Goal: Task Accomplishment & Management: Manage account settings

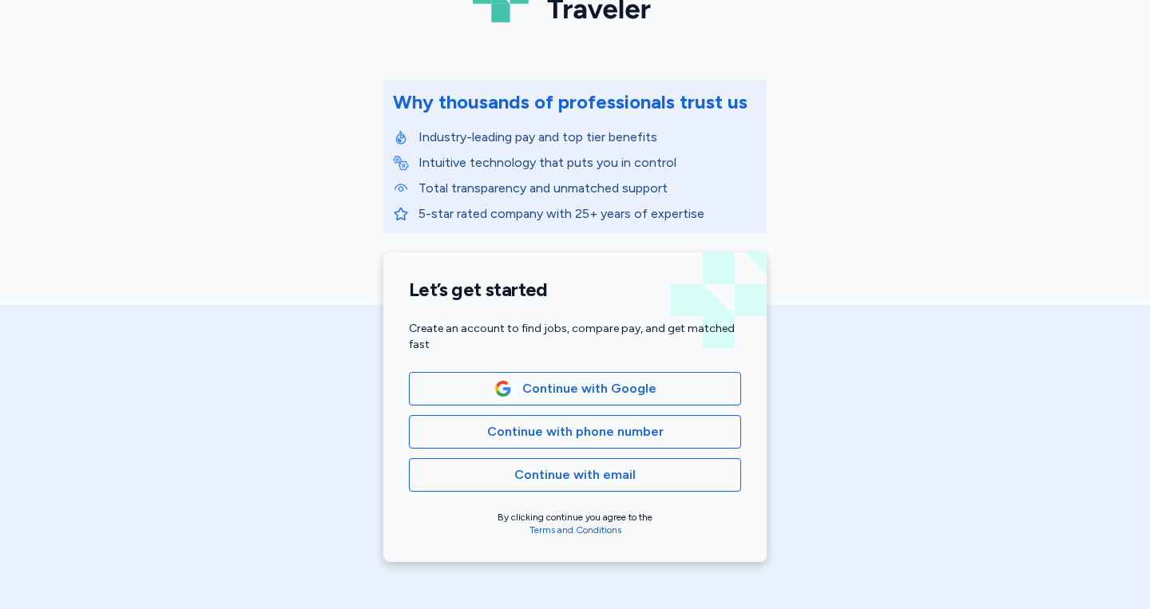
scroll to position [159, 0]
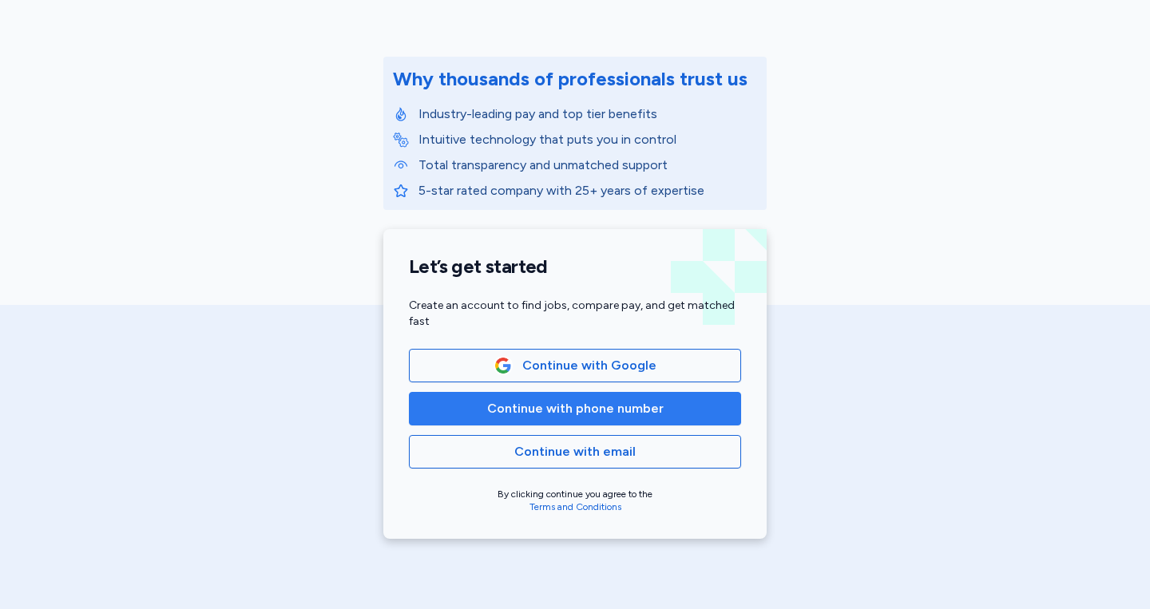
click at [605, 413] on span "Continue with phone number" at bounding box center [575, 408] width 176 height 19
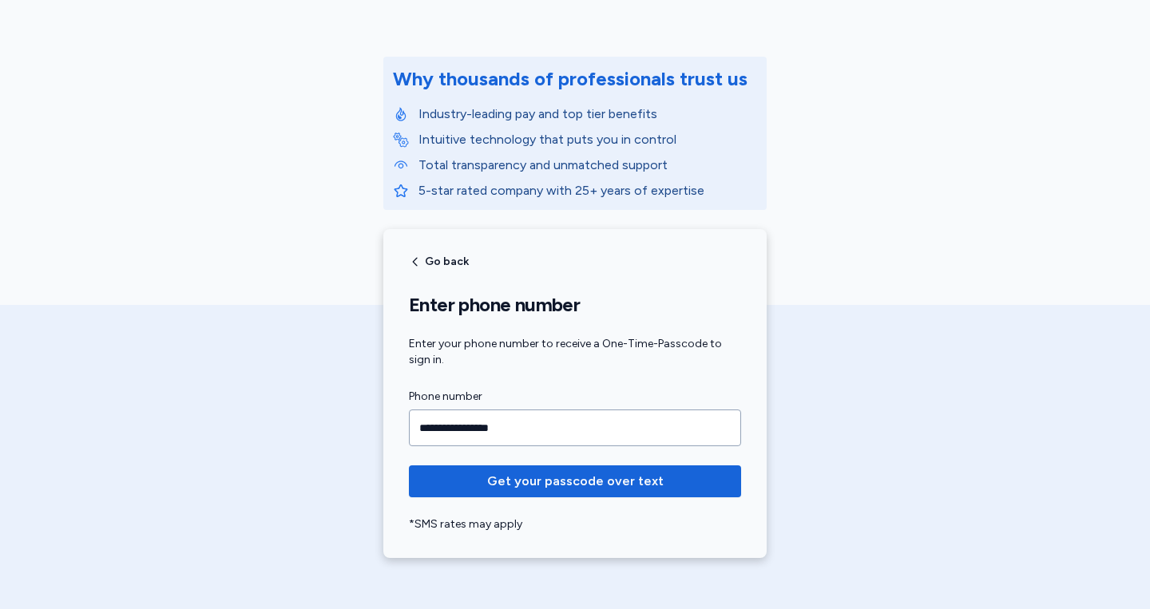
type input "**********"
click at [409, 466] on button "Get your passcode over text" at bounding box center [575, 482] width 332 height 32
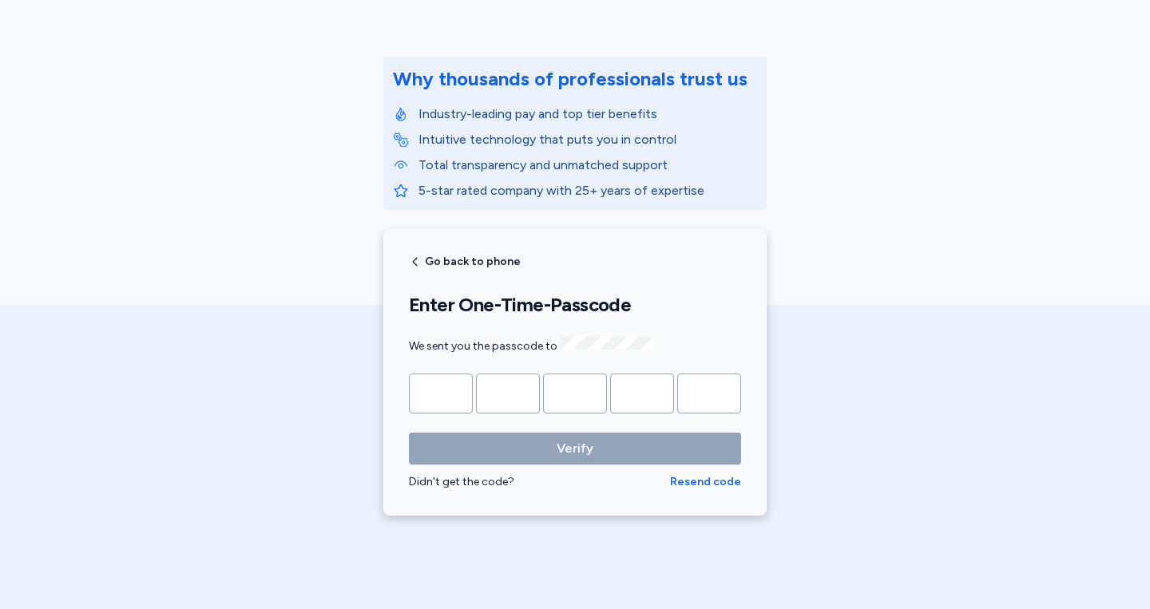
type input "*"
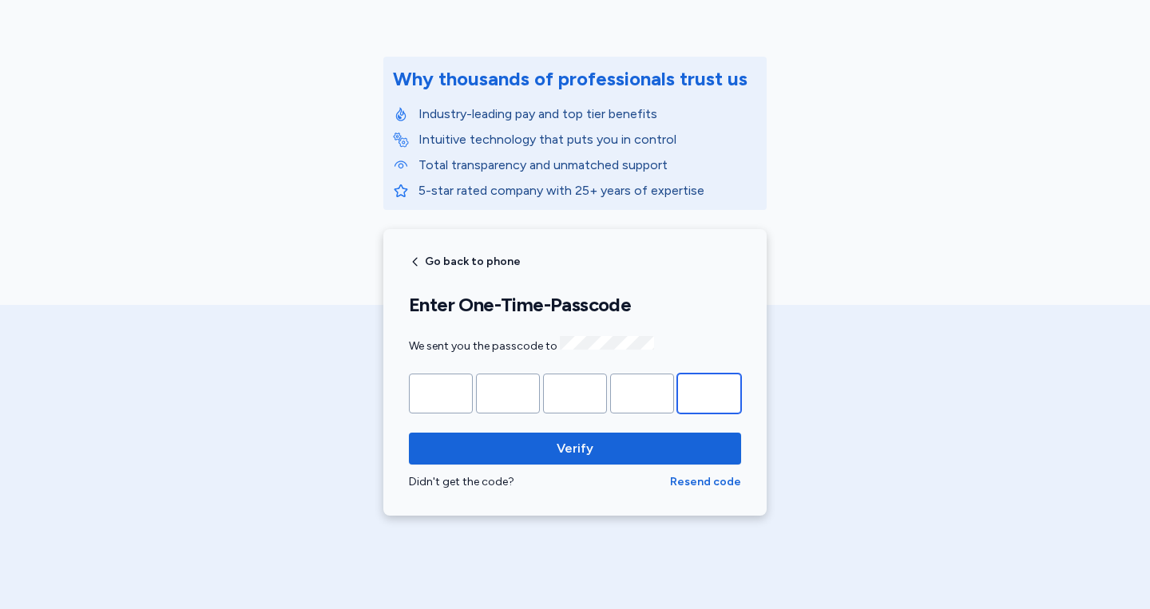
type input "*"
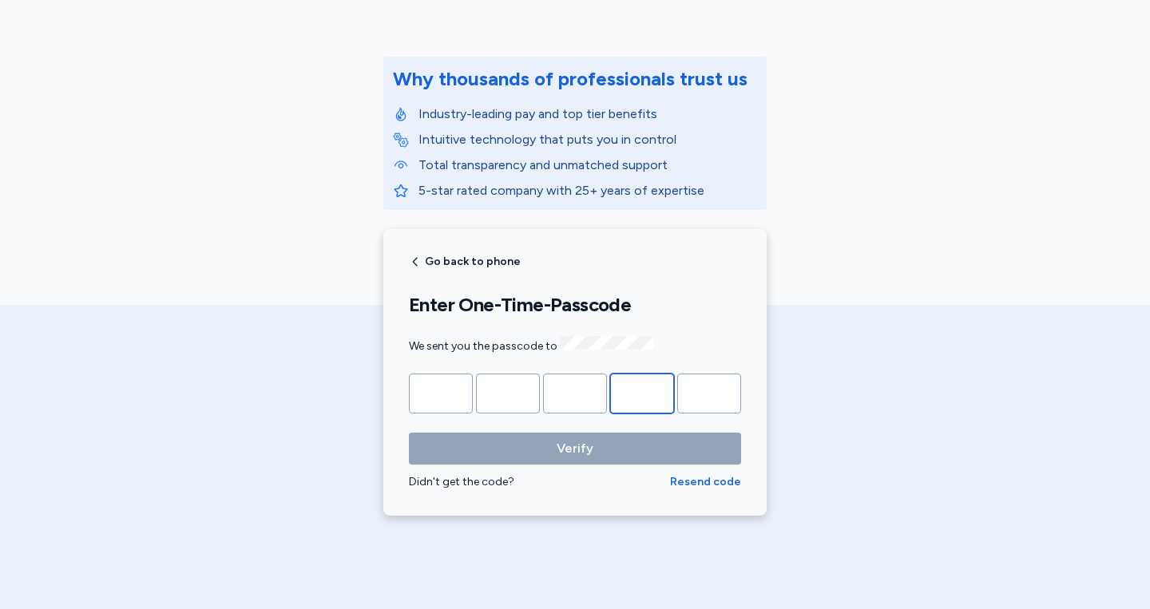
click at [640, 403] on input "*" at bounding box center [642, 394] width 64 height 40
type input "*"
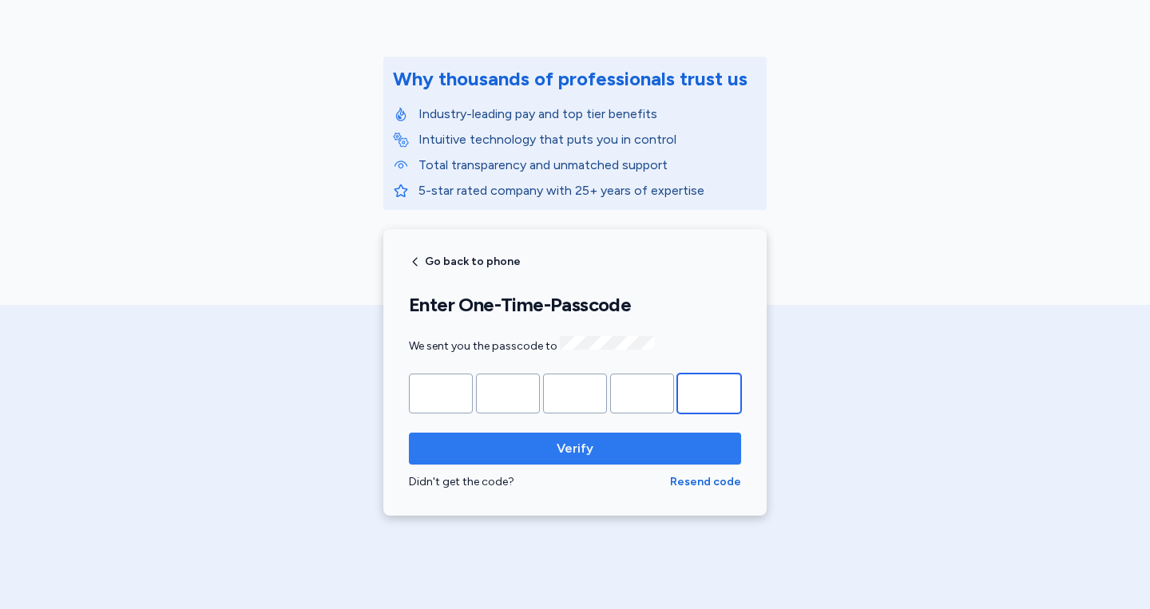
type input "*"
click at [629, 450] on span "Verify" at bounding box center [575, 448] width 307 height 19
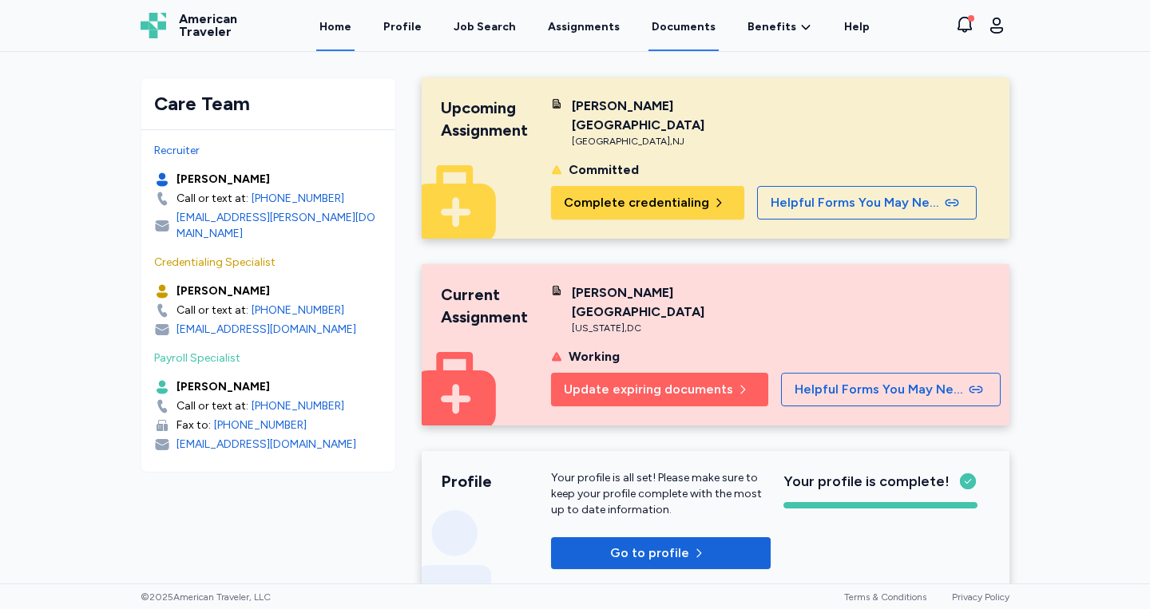
click at [652, 31] on link "Documents" at bounding box center [683, 27] width 70 height 50
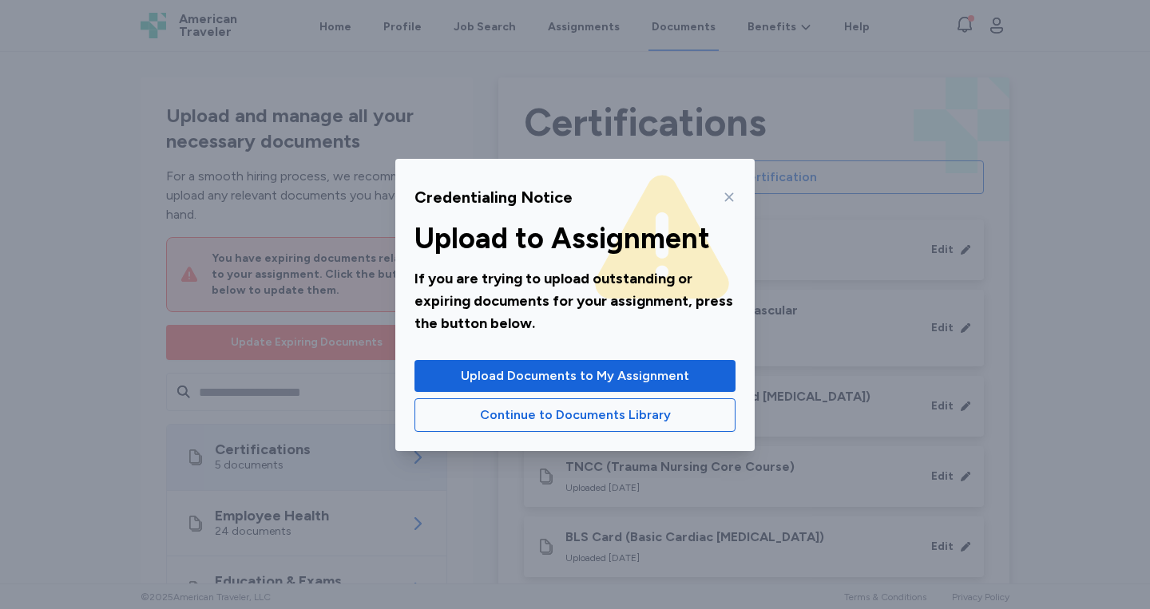
click at [727, 199] on icon at bounding box center [729, 197] width 13 height 13
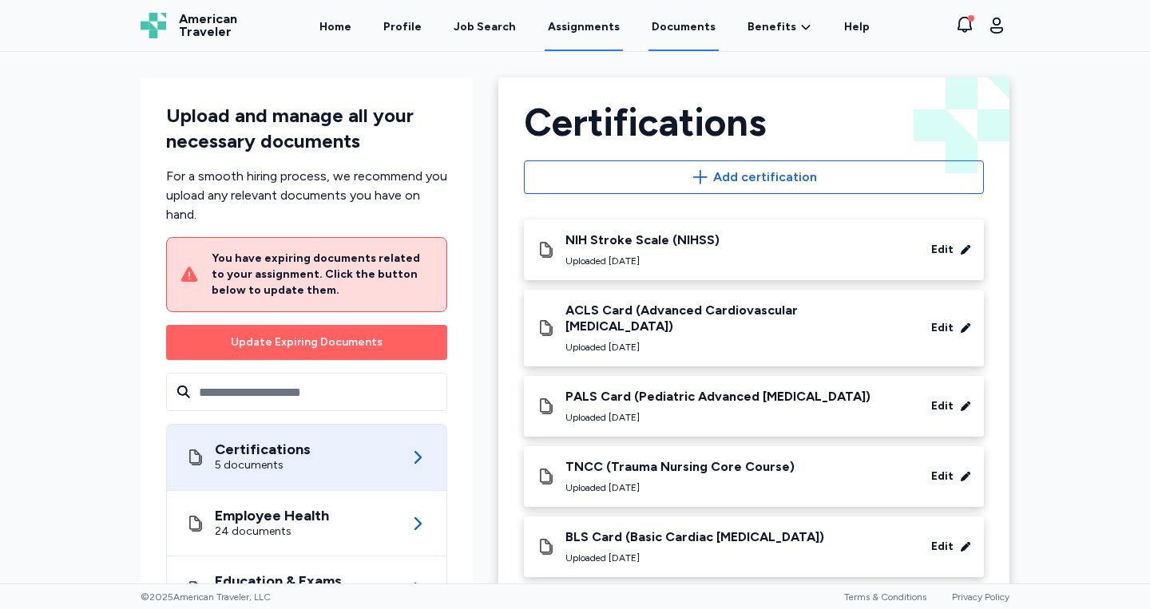
click at [560, 26] on link "Assignments" at bounding box center [584, 27] width 78 height 50
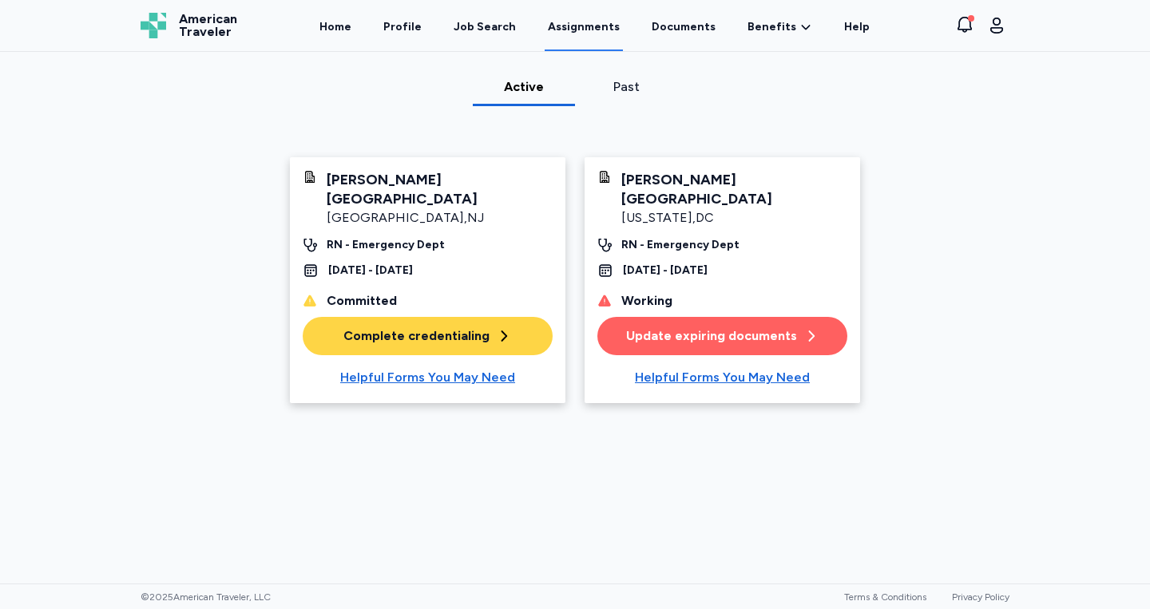
click at [482, 181] on div "[PERSON_NAME][GEOGRAPHIC_DATA]" at bounding box center [440, 189] width 226 height 38
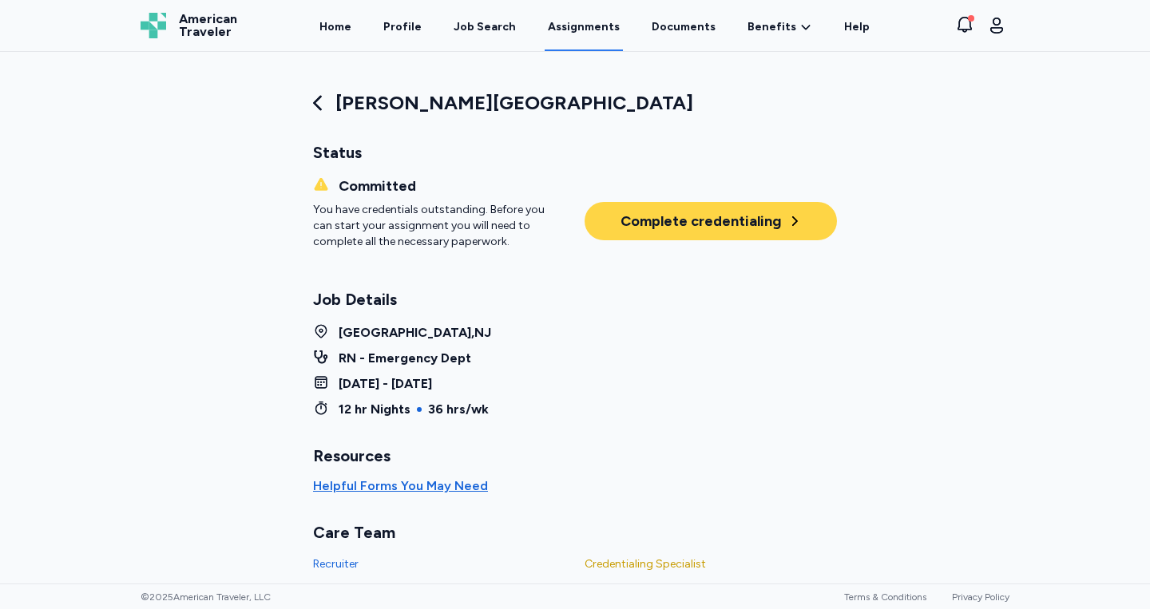
click at [319, 109] on icon at bounding box center [317, 103] width 8 height 15
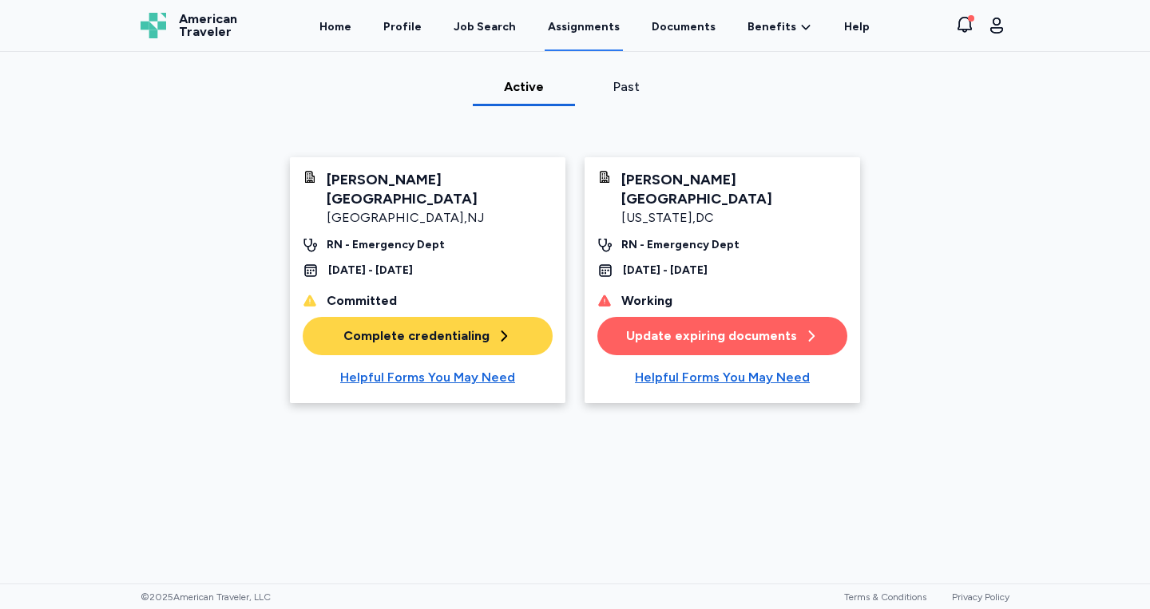
click at [460, 329] on button "Complete credentialing" at bounding box center [428, 336] width 250 height 38
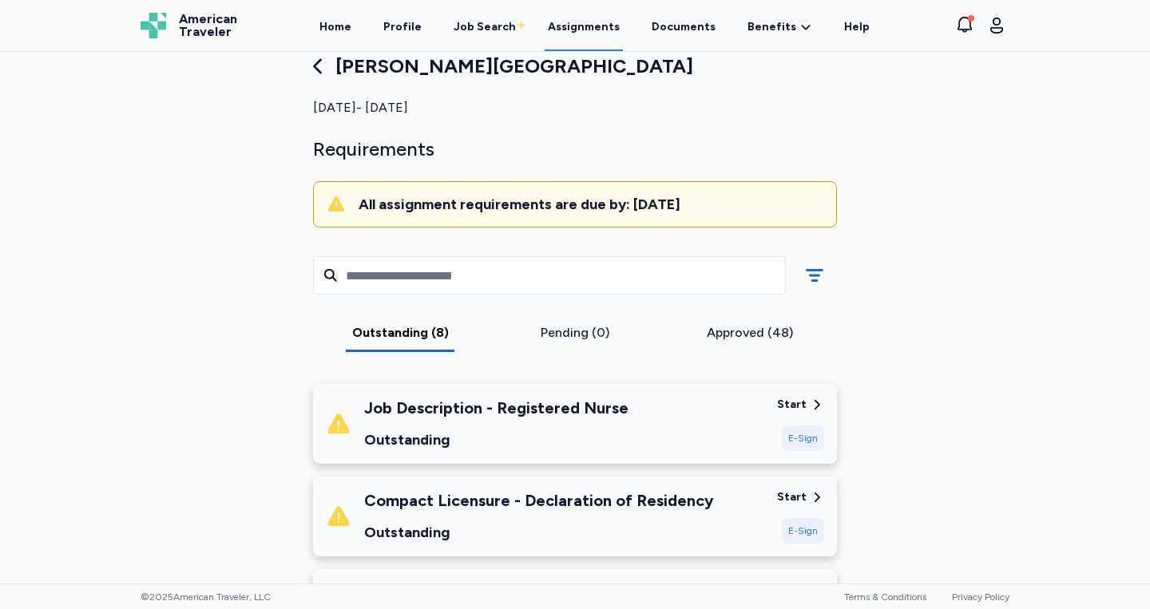
scroll to position [35, 0]
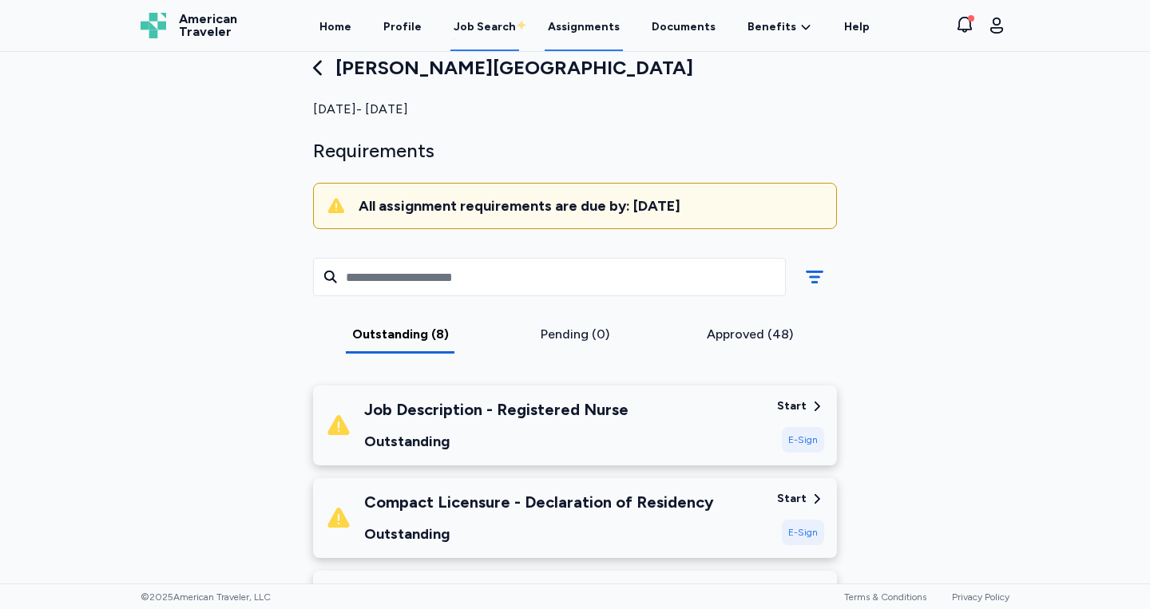
click at [461, 25] on link "Job Search" at bounding box center [484, 27] width 69 height 50
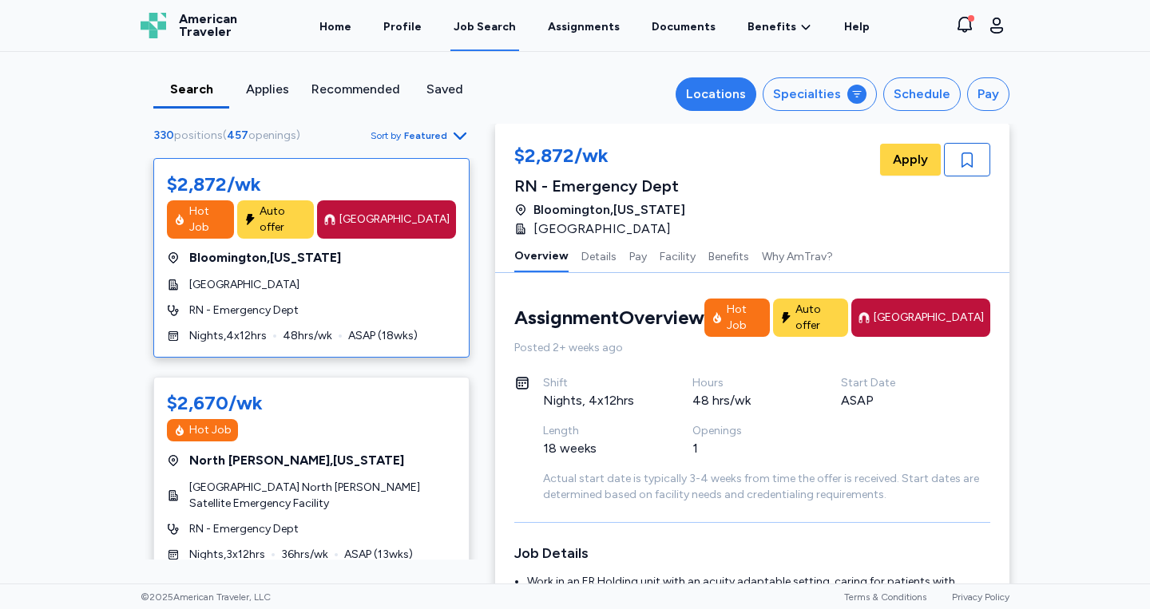
click at [746, 103] on div "Locations" at bounding box center [716, 94] width 60 height 19
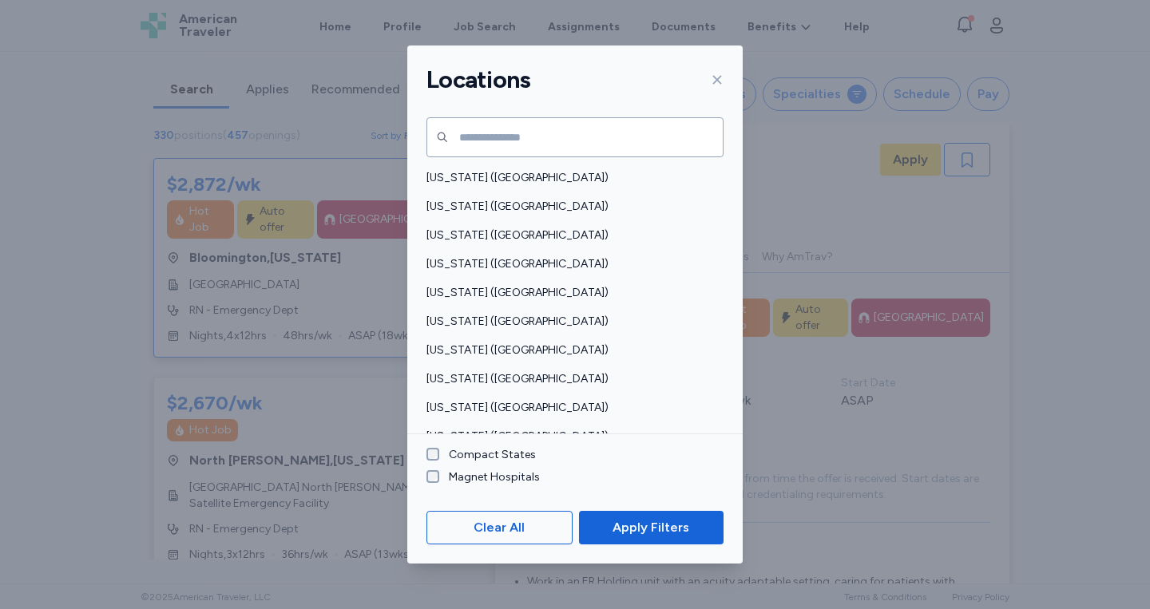
click at [466, 463] on div "Compact States Magnet Hospitals" at bounding box center [574, 462] width 335 height 57
click at [443, 456] on label "Compact States" at bounding box center [487, 455] width 97 height 16
click at [626, 529] on span "Apply Filters" at bounding box center [650, 527] width 77 height 19
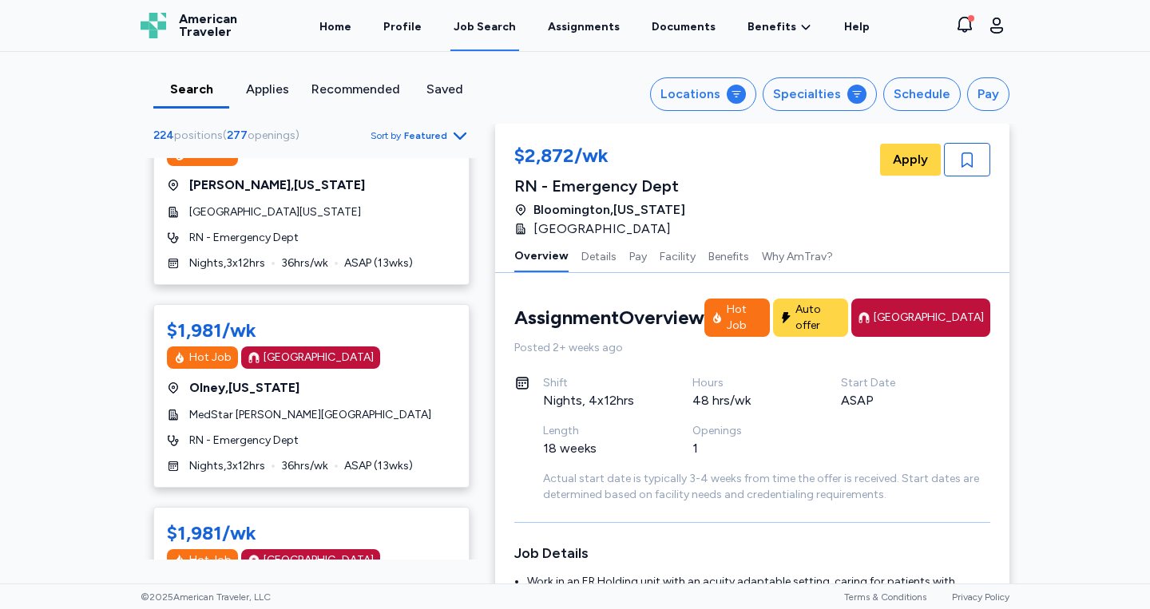
scroll to position [581, 0]
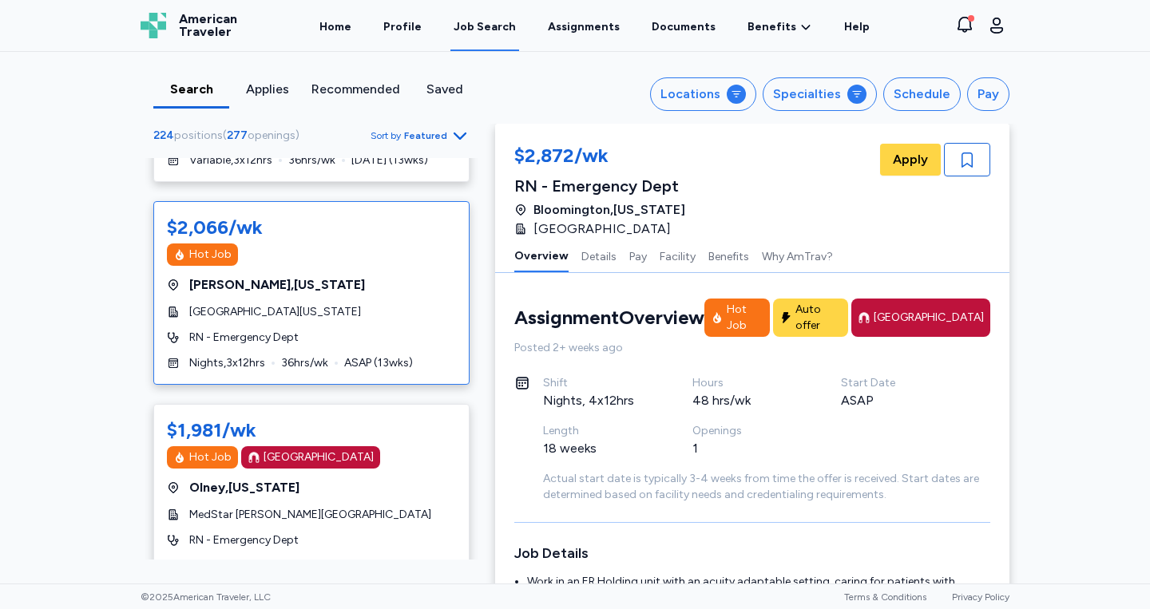
click at [313, 333] on div "$2,066/wk Hot Job [GEOGRAPHIC_DATA] , [US_STATE] MedStar [GEOGRAPHIC_DATA][US_S…" at bounding box center [311, 293] width 316 height 184
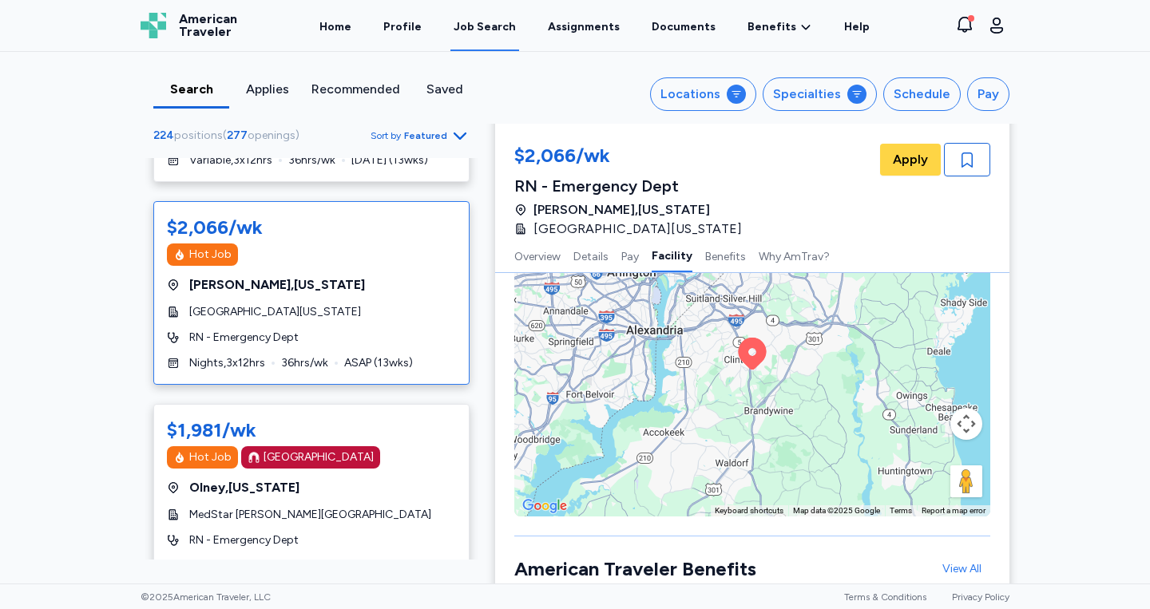
scroll to position [1762, 0]
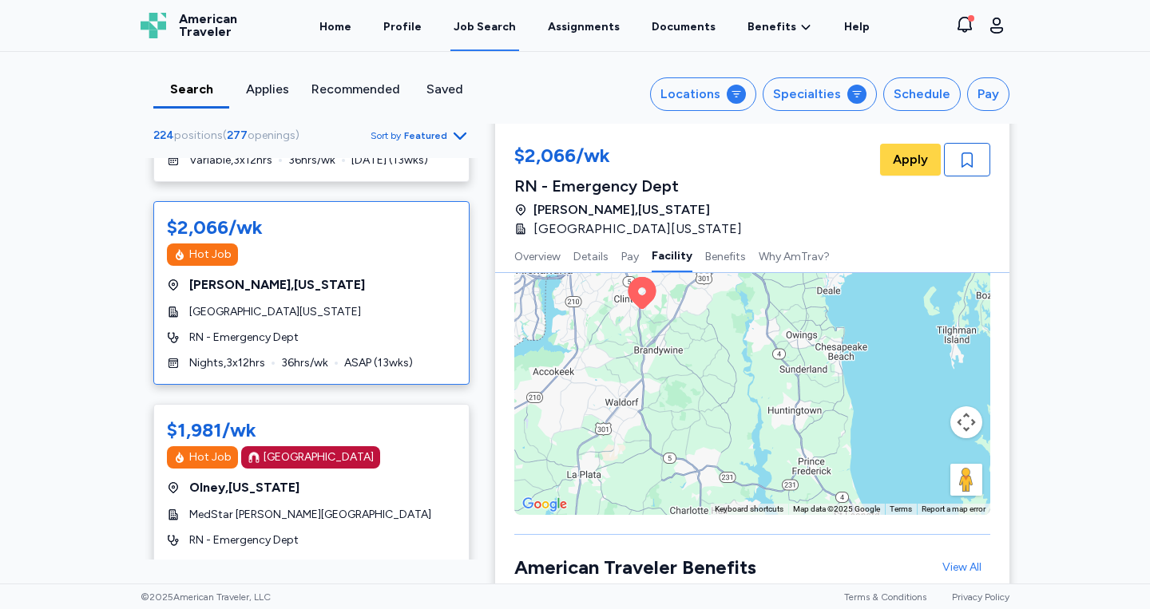
drag, startPoint x: 854, startPoint y: 443, endPoint x: 743, endPoint y: 383, distance: 125.8
click at [743, 383] on div "To activate drag with keyboard, press Alt + Enter. Once in keyboard drag state,…" at bounding box center [752, 371] width 476 height 287
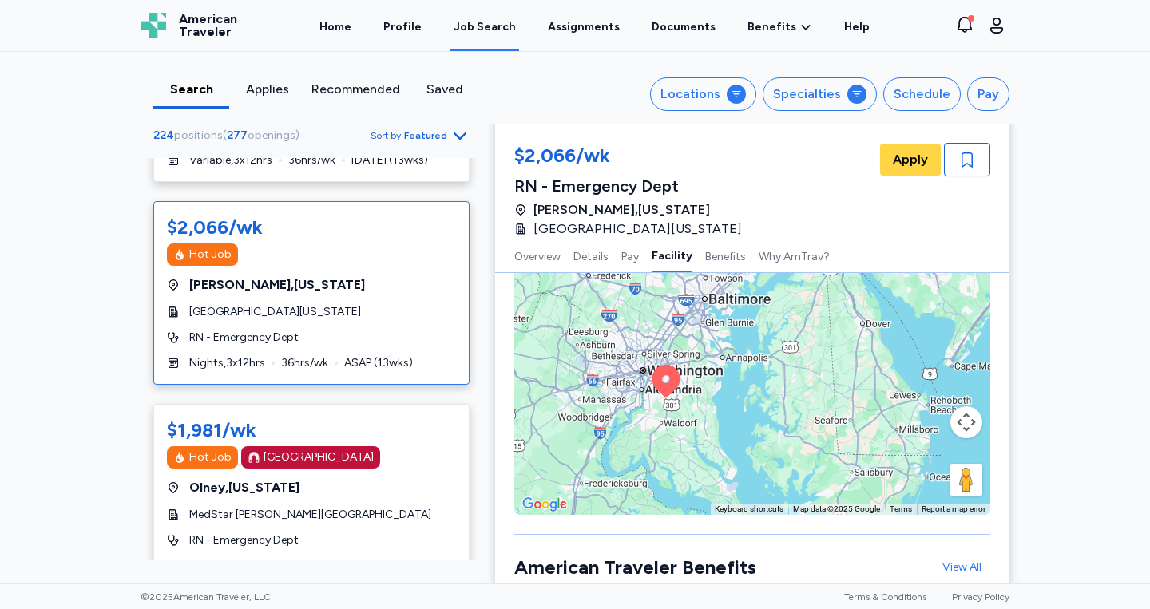
drag, startPoint x: 743, startPoint y: 383, endPoint x: 689, endPoint y: 421, distance: 66.5
click at [689, 421] on div "To activate drag with keyboard, press Alt + Enter. Once in keyboard drag state,…" at bounding box center [752, 371] width 476 height 287
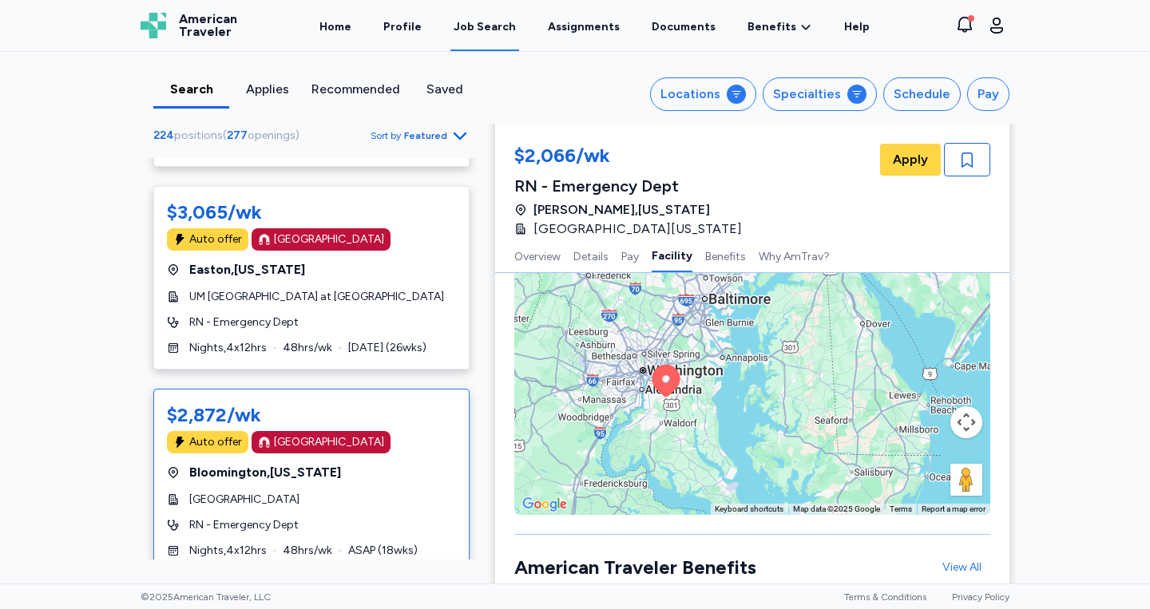
scroll to position [1204, 0]
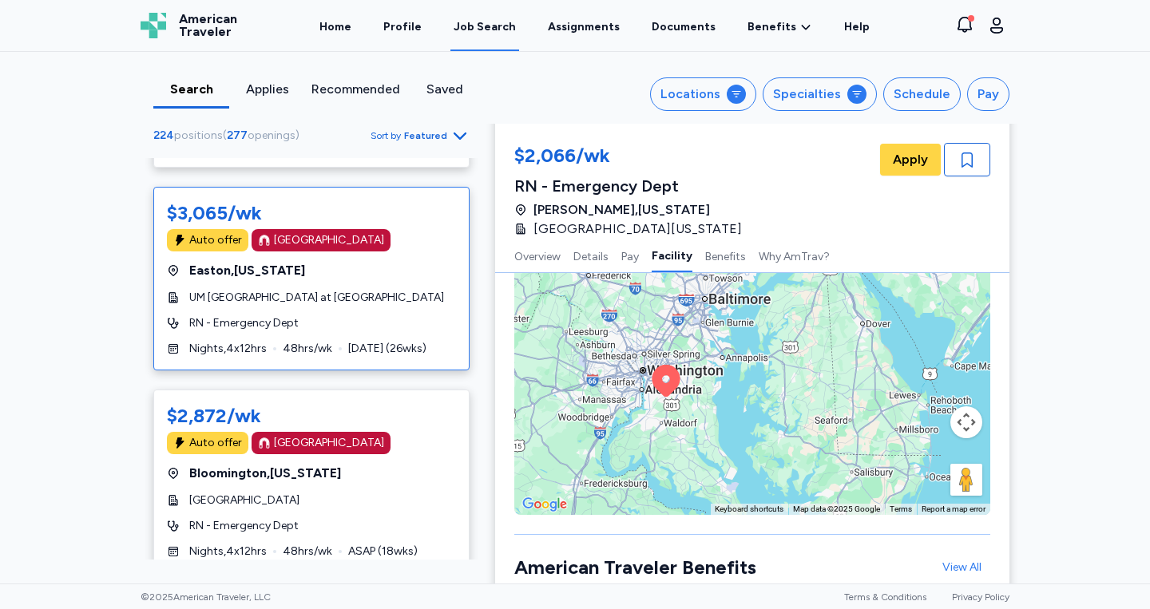
click at [276, 292] on div "$3,065/wk Auto offer [GEOGRAPHIC_DATA] , [US_STATE] UM [GEOGRAPHIC_DATA] at [GE…" at bounding box center [311, 279] width 316 height 184
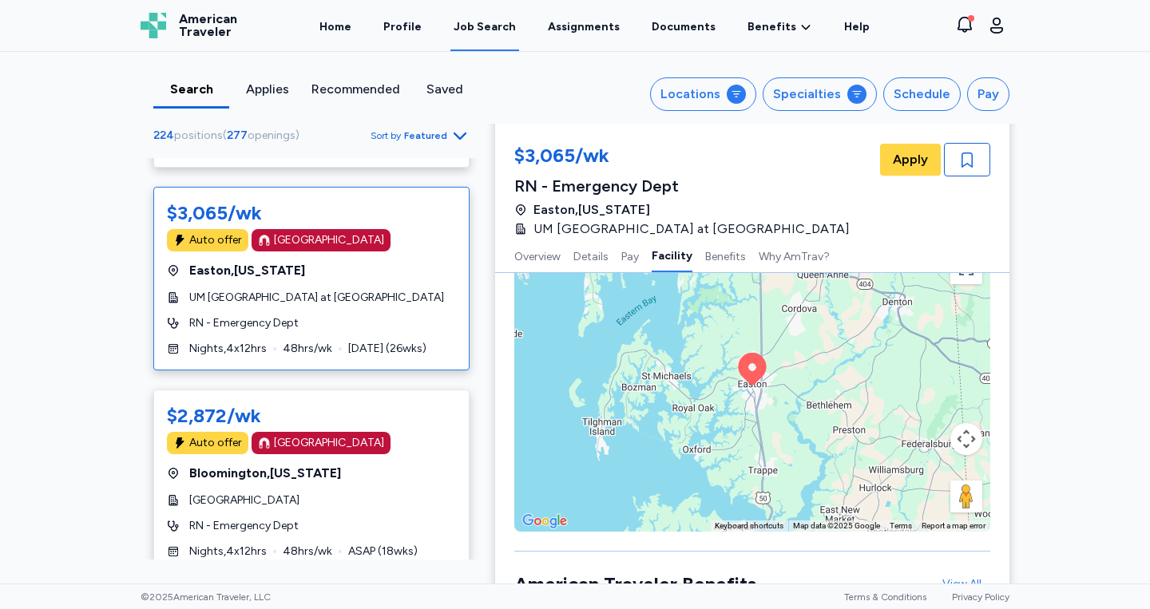
scroll to position [1758, 0]
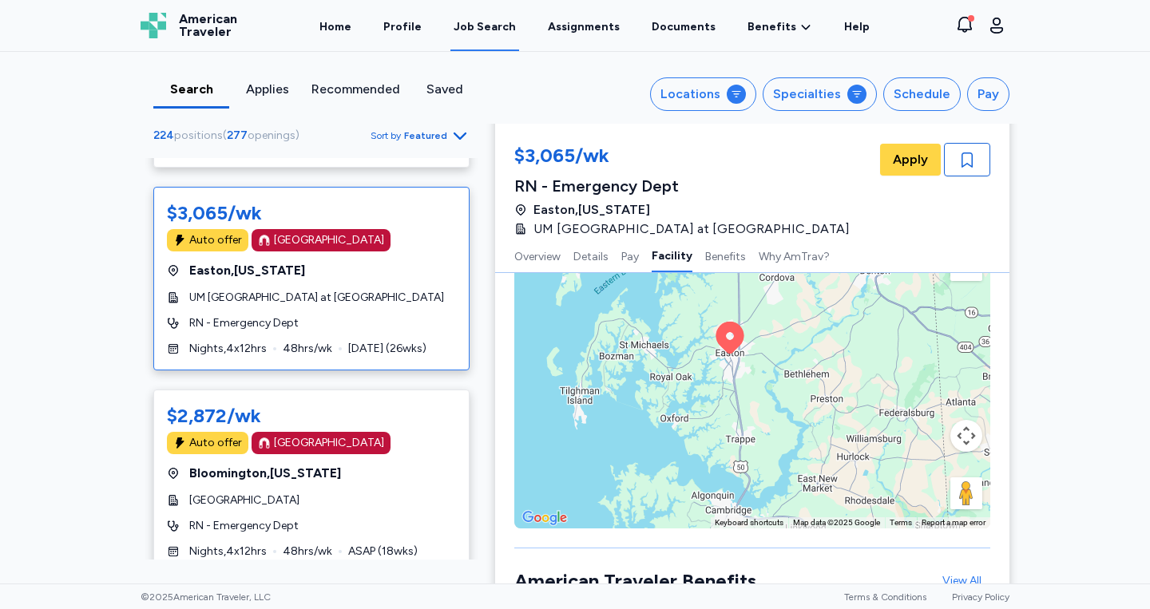
drag, startPoint x: 828, startPoint y: 362, endPoint x: 807, endPoint y: 341, distance: 29.9
click at [807, 341] on div "To activate drag with keyboard, press Alt + Enter. Once in keyboard drag state,…" at bounding box center [752, 384] width 476 height 287
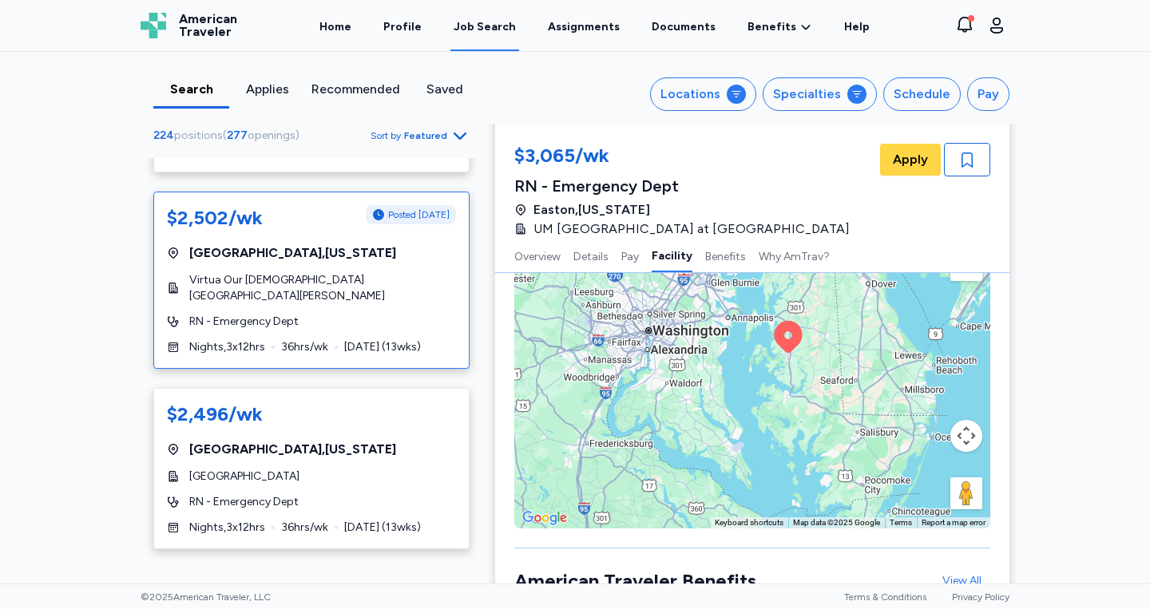
scroll to position [1606, 0]
click at [326, 313] on div "RN - Emergency Dept" at bounding box center [311, 321] width 289 height 16
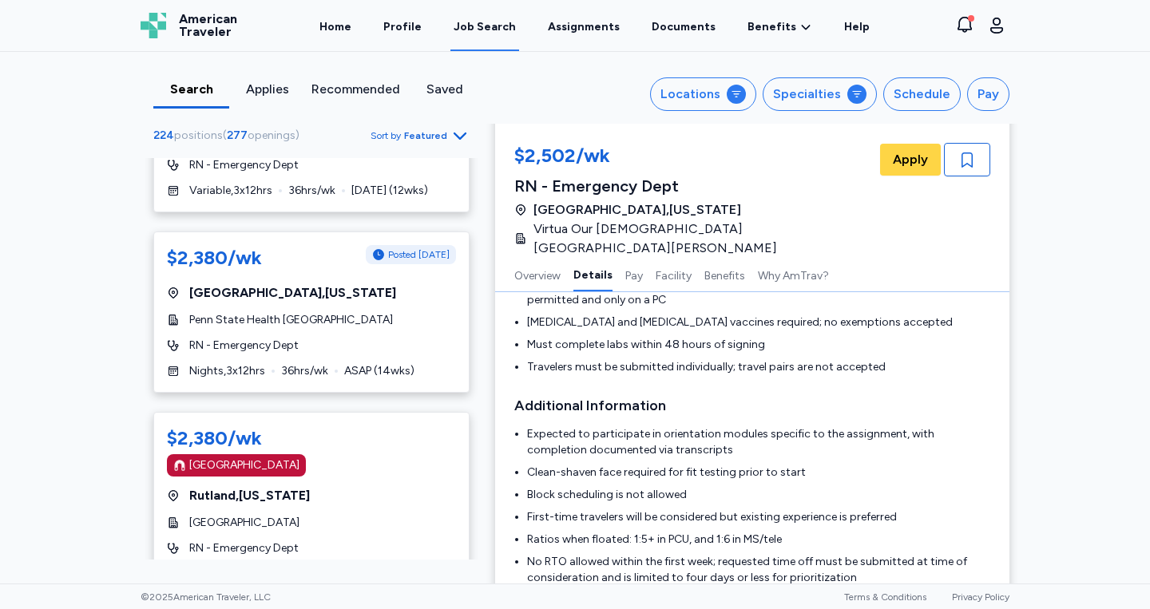
scroll to position [3810, 0]
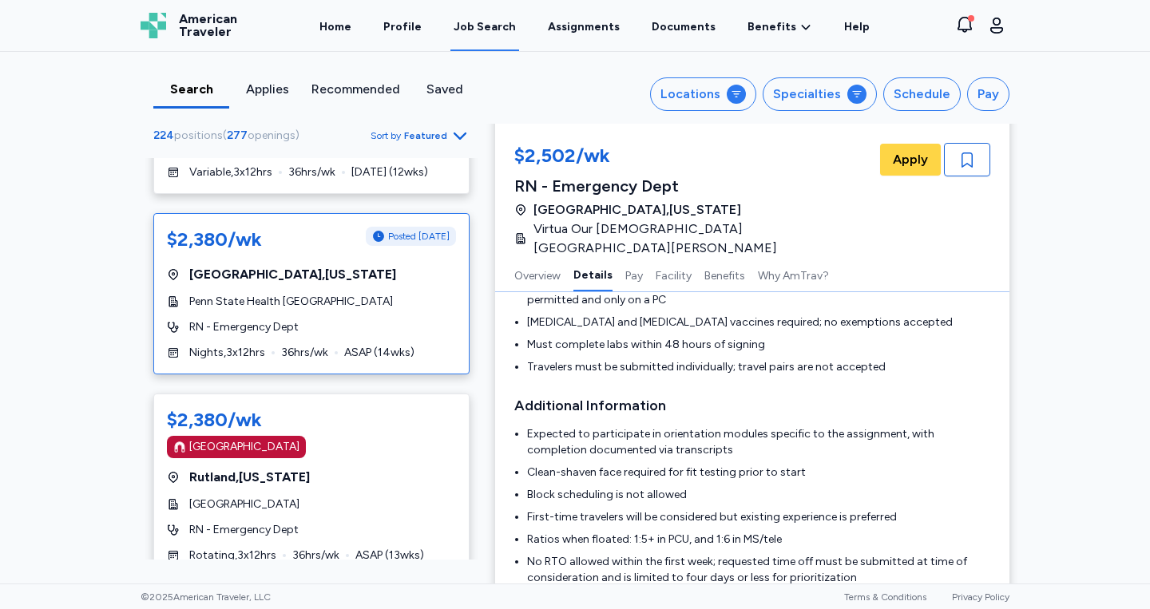
click at [406, 319] on div "RN - Emergency Dept" at bounding box center [311, 327] width 289 height 16
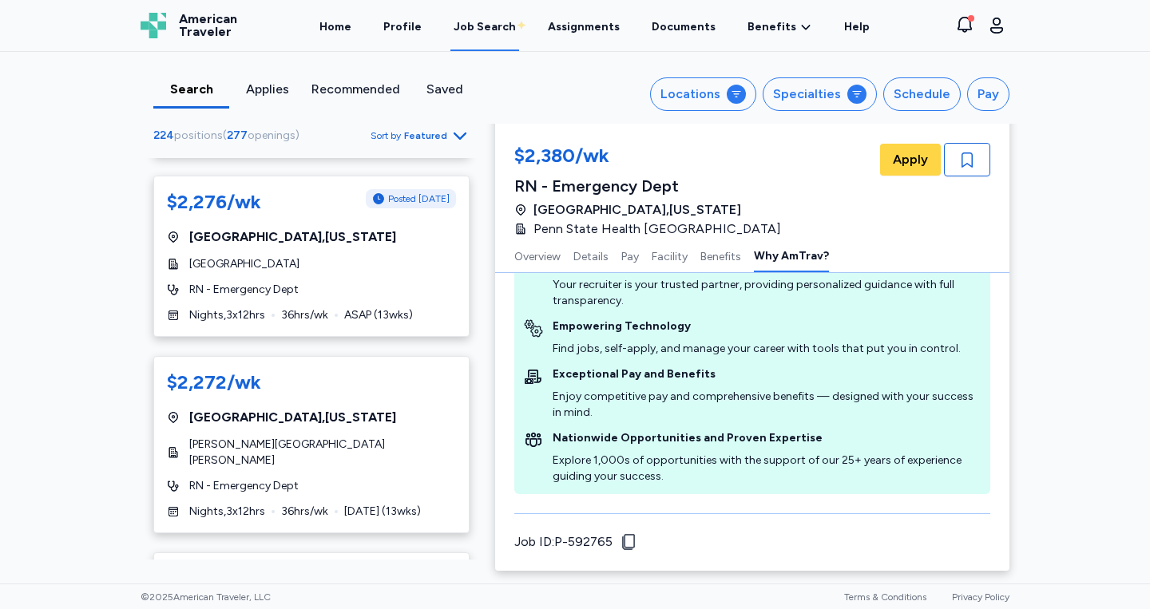
scroll to position [6239, 0]
click at [585, 37] on link "Assignments" at bounding box center [584, 27] width 78 height 50
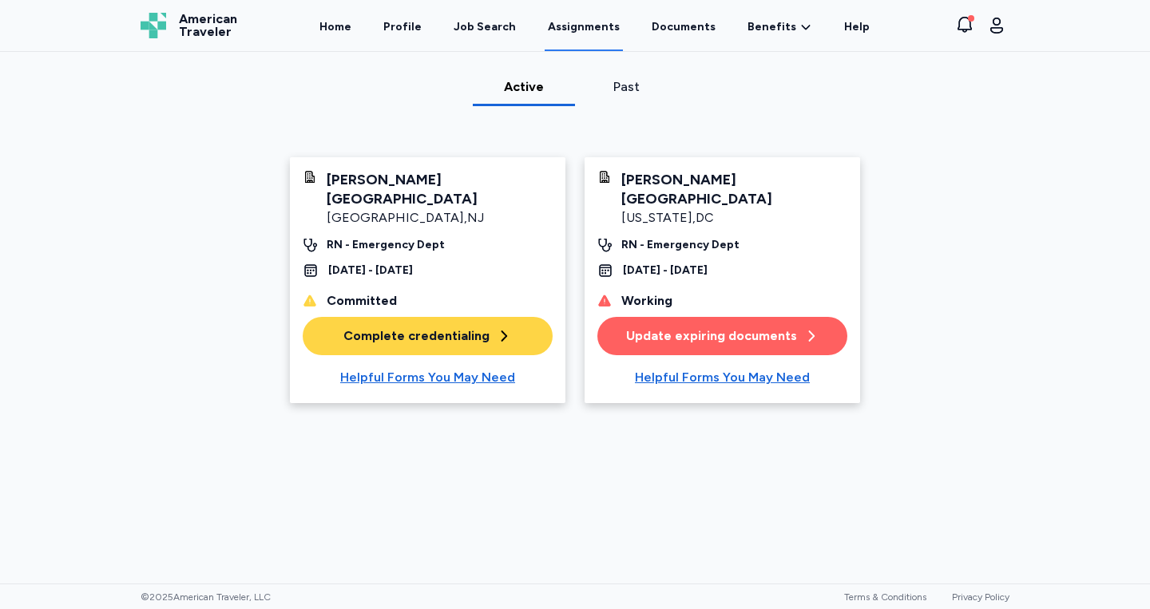
click at [791, 291] on div "Working" at bounding box center [722, 300] width 250 height 19
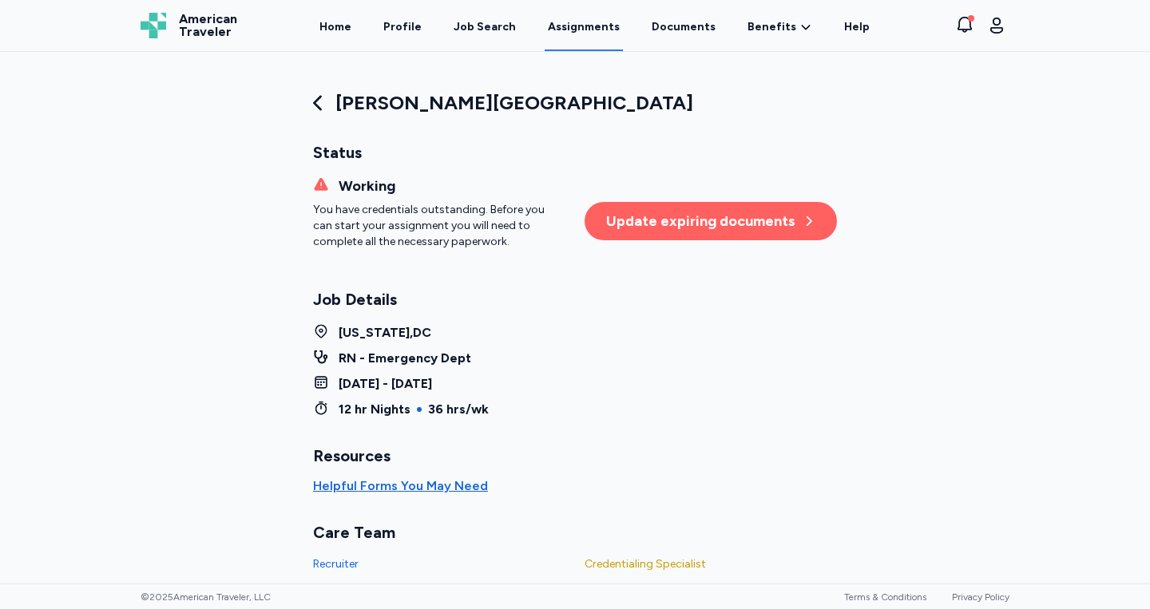
click at [331, 125] on div "[PERSON_NAME][GEOGRAPHIC_DATA] Status Working You have credentials outstanding.…" at bounding box center [574, 454] width 575 height 805
click at [317, 107] on icon at bounding box center [317, 103] width 8 height 15
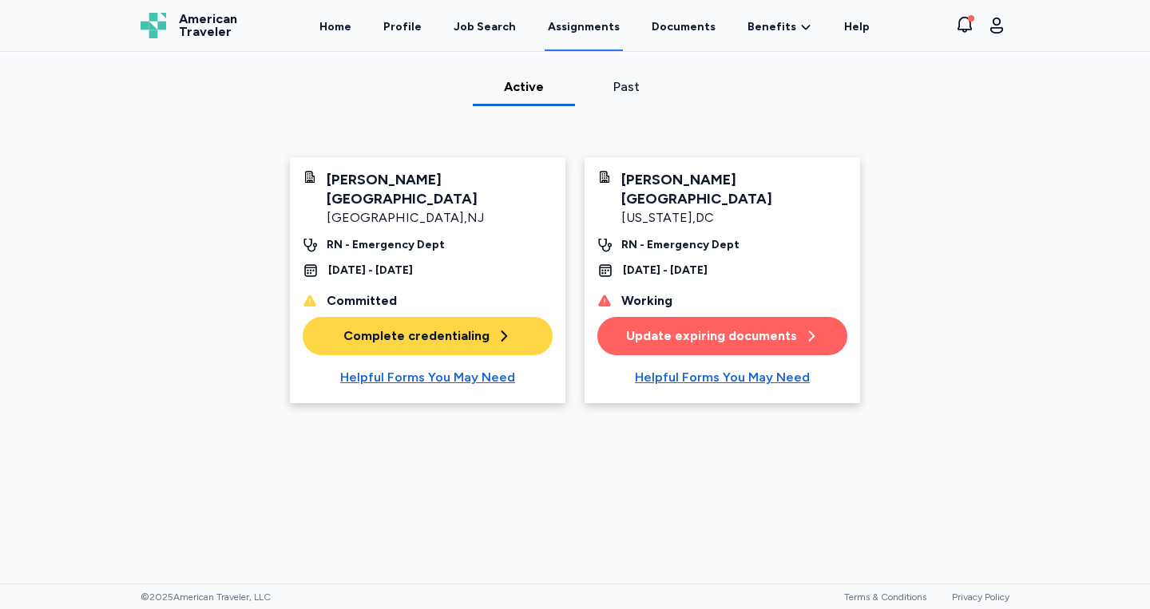
click at [638, 327] on div "Update expiring documents" at bounding box center [722, 336] width 193 height 19
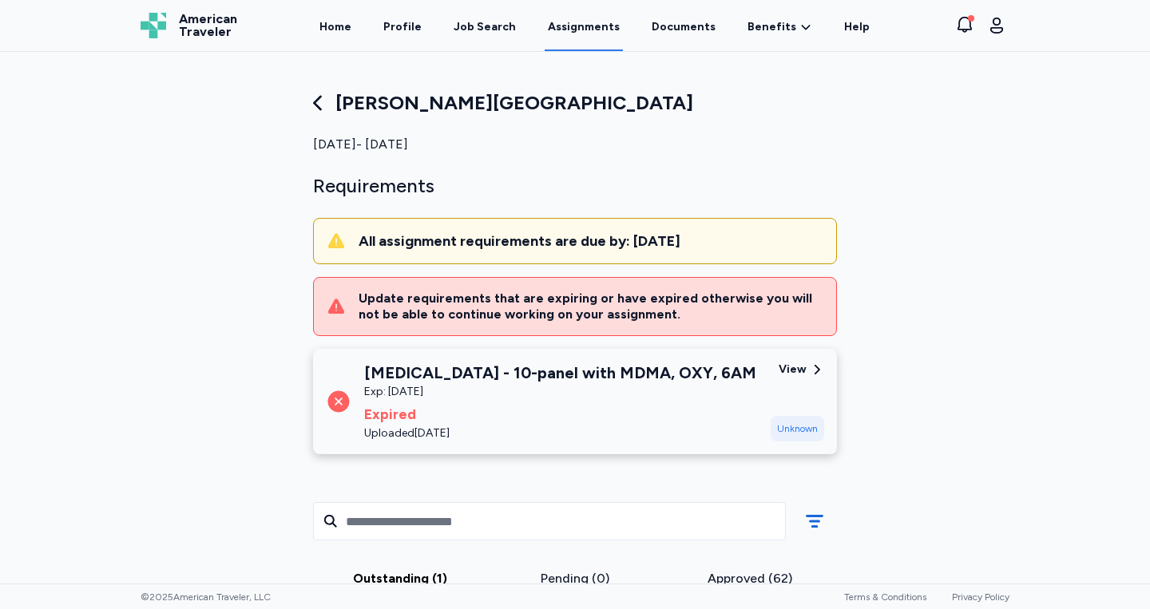
click at [321, 97] on icon at bounding box center [317, 103] width 8 height 15
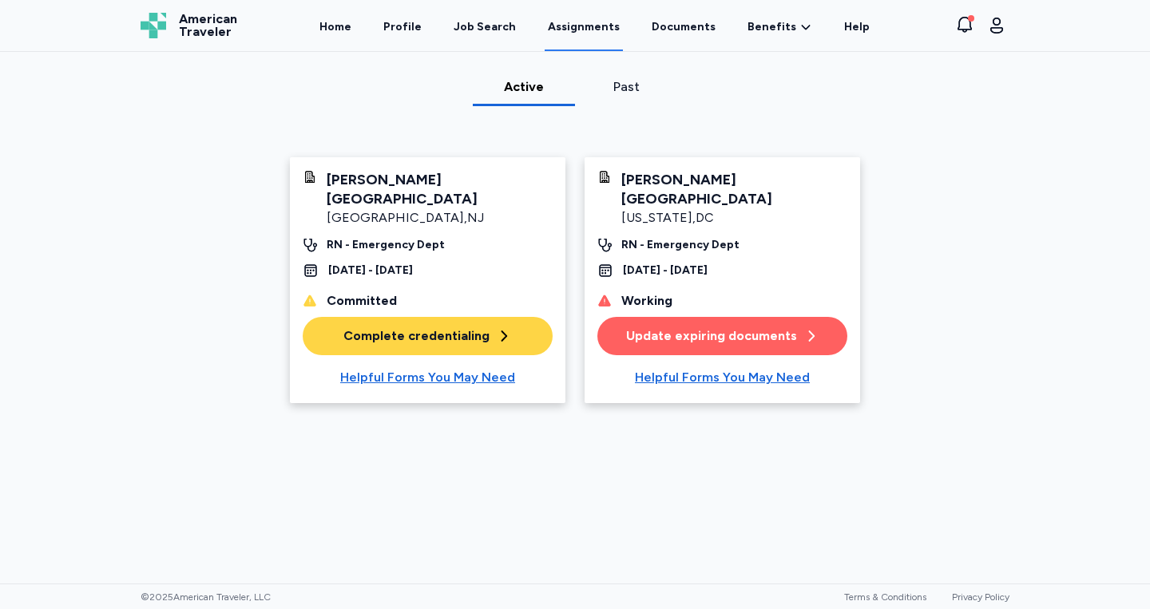
click at [443, 327] on div "Complete credentialing" at bounding box center [427, 336] width 168 height 19
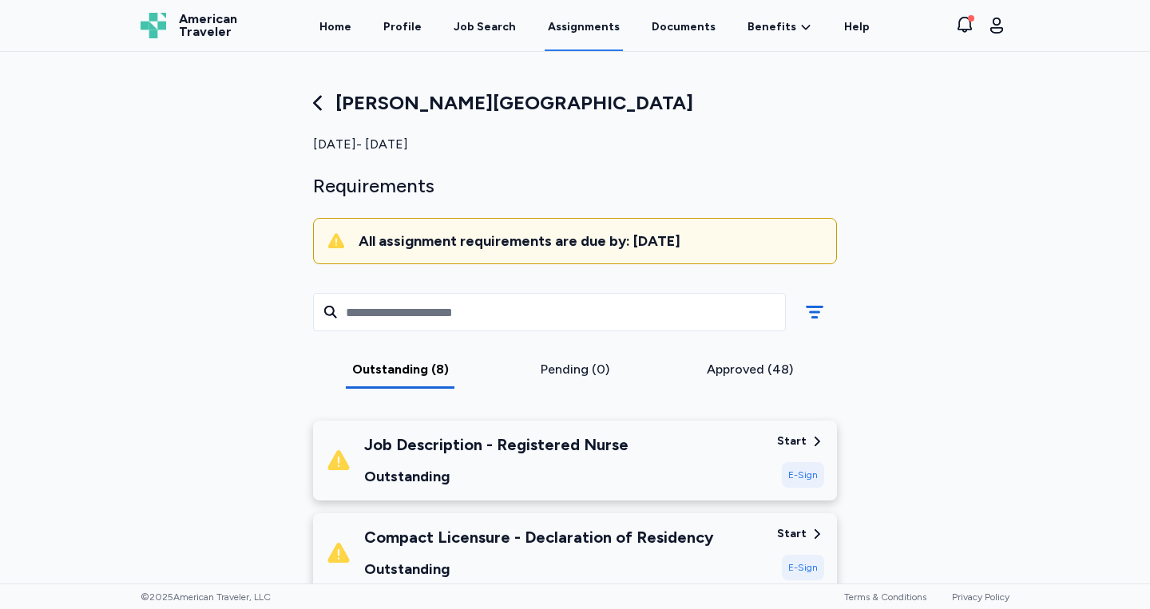
click at [577, 476] on div "Outstanding" at bounding box center [496, 477] width 264 height 22
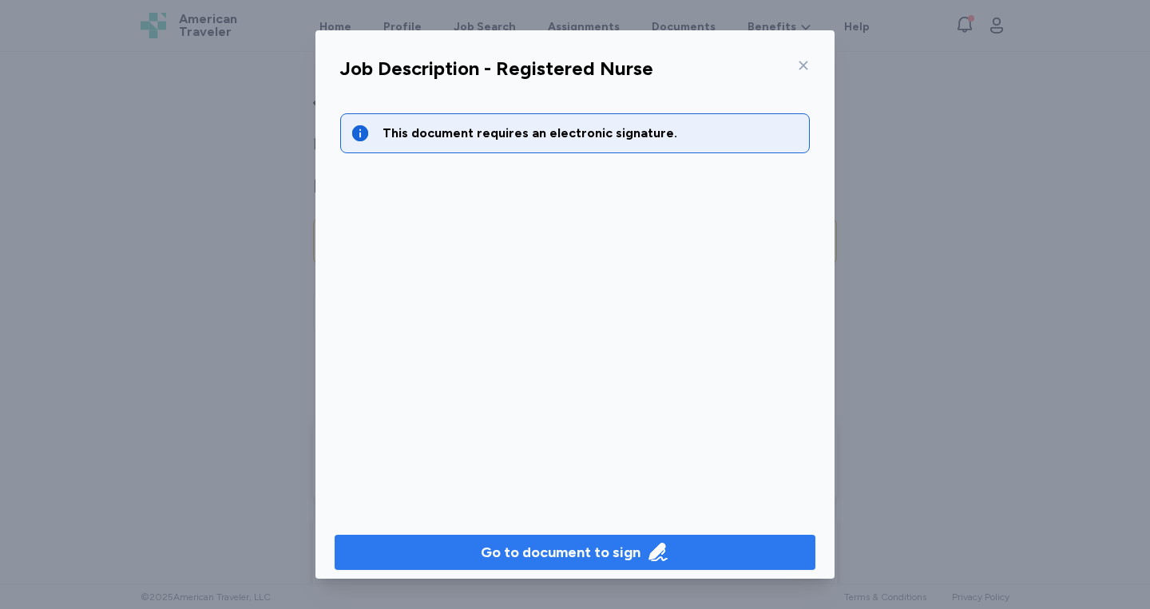
click at [570, 558] on div "Go to document to sign" at bounding box center [561, 552] width 160 height 22
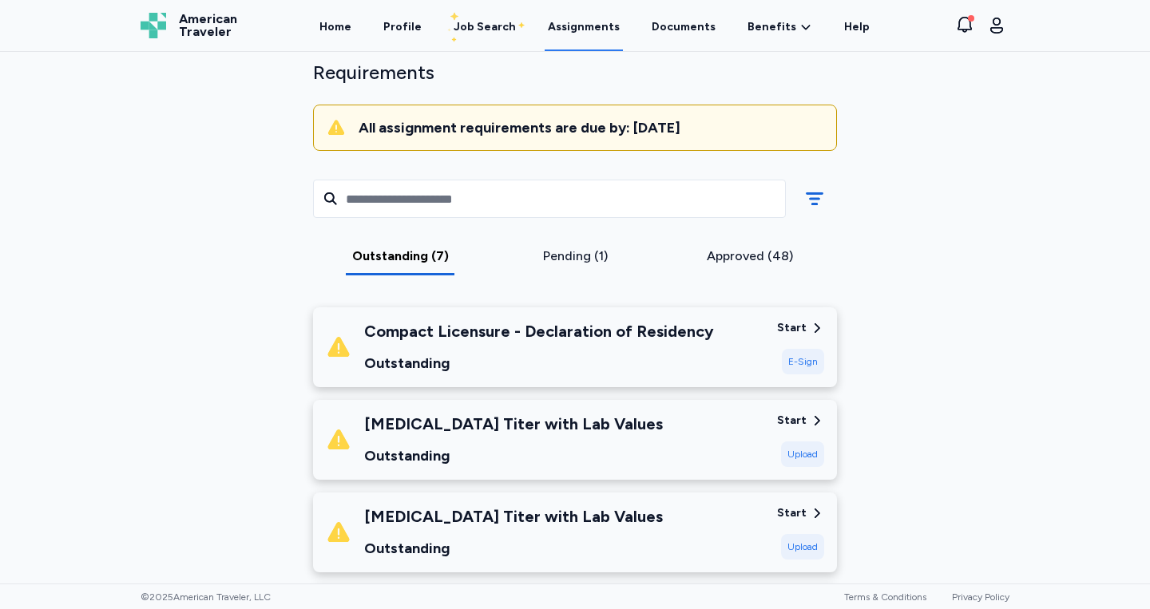
scroll to position [117, 0]
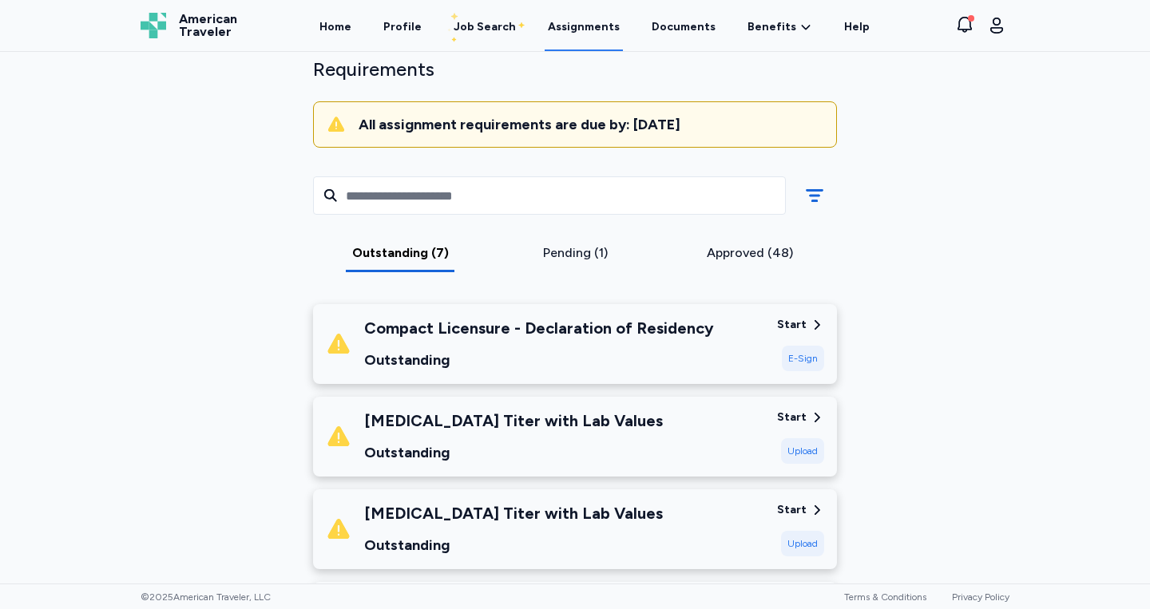
click at [615, 347] on div "Compact Licensure - Declaration of Residency Outstanding" at bounding box center [539, 344] width 350 height 54
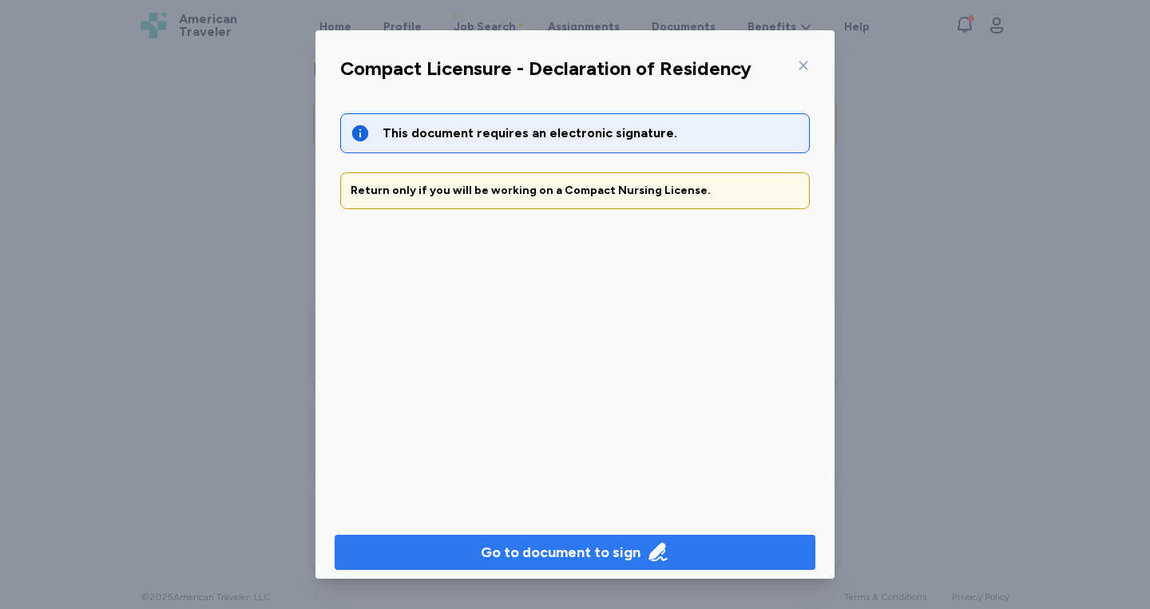
click at [593, 550] on div "Go to document to sign" at bounding box center [561, 552] width 160 height 22
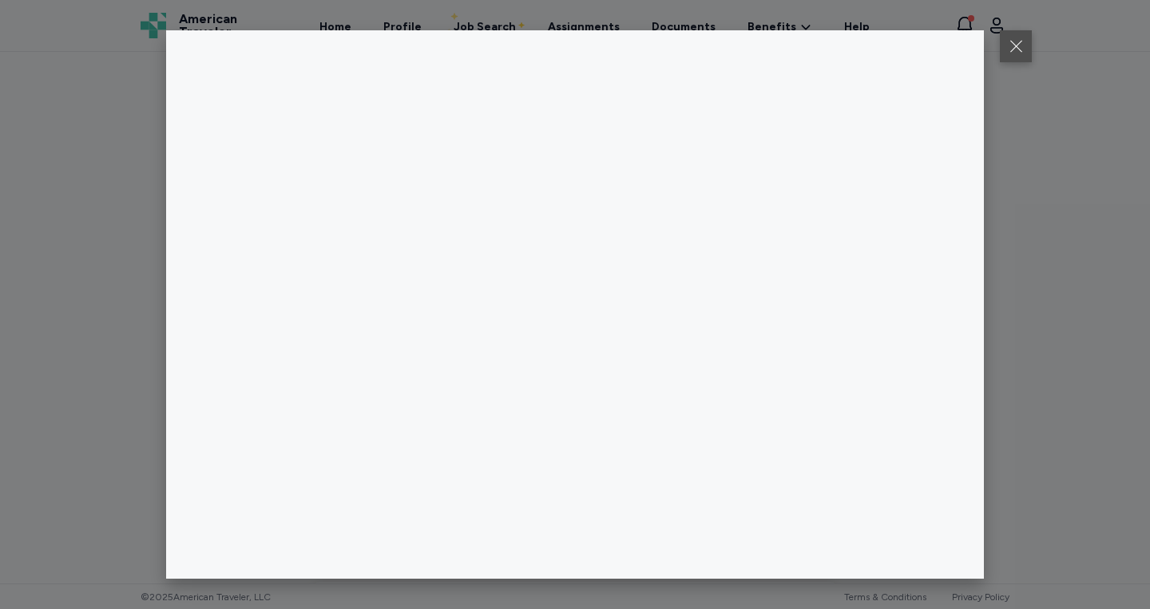
click at [1012, 37] on button at bounding box center [1016, 46] width 32 height 32
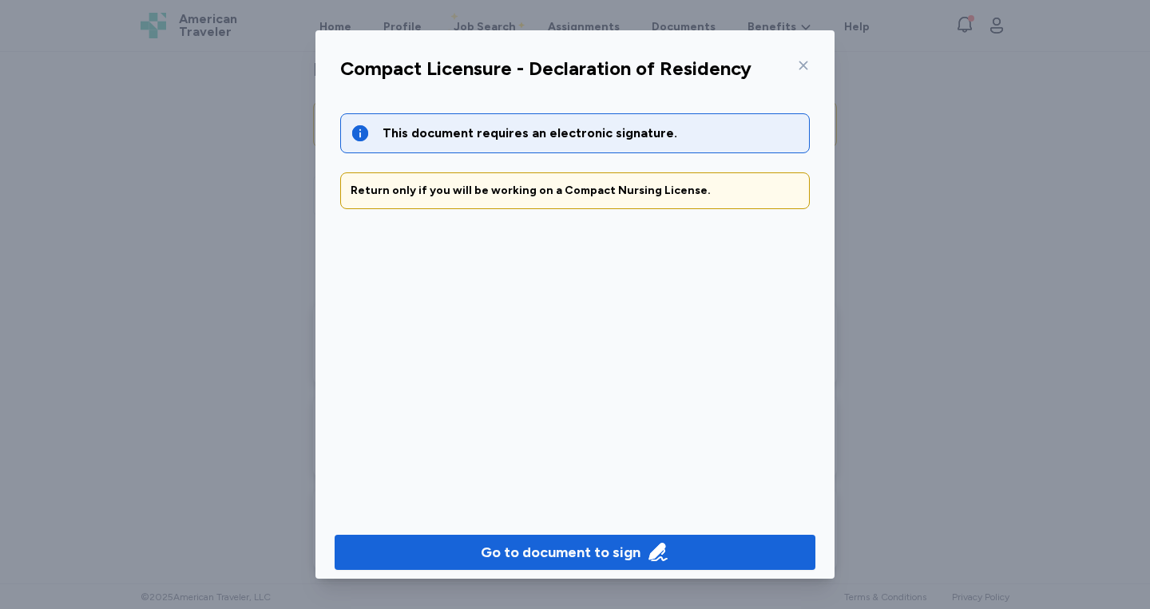
click at [808, 66] on icon at bounding box center [803, 65] width 13 height 13
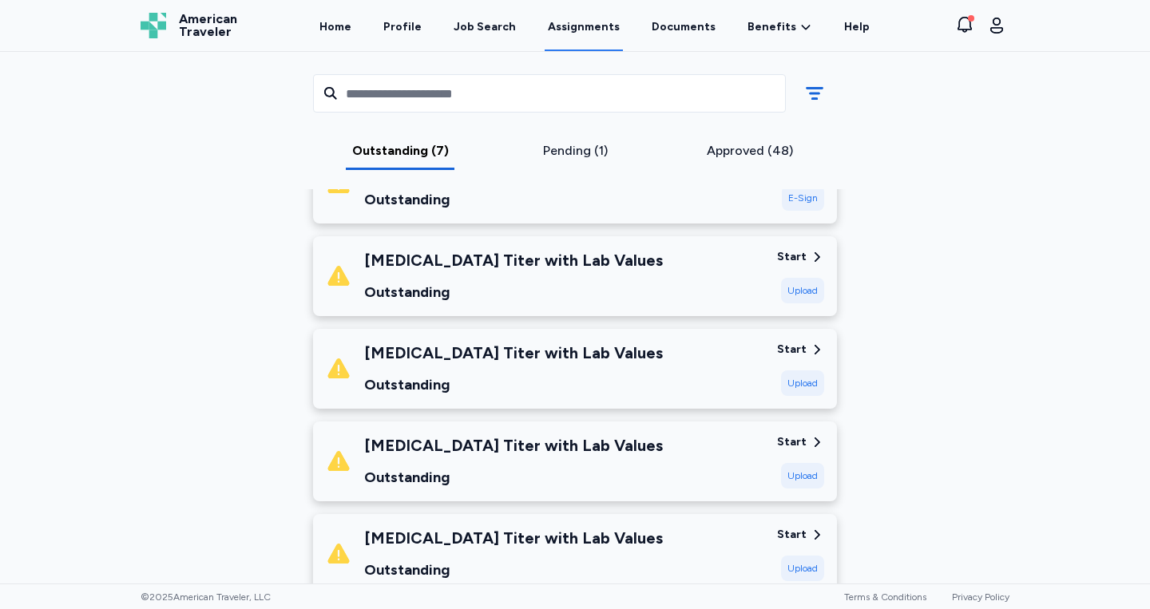
scroll to position [0, 0]
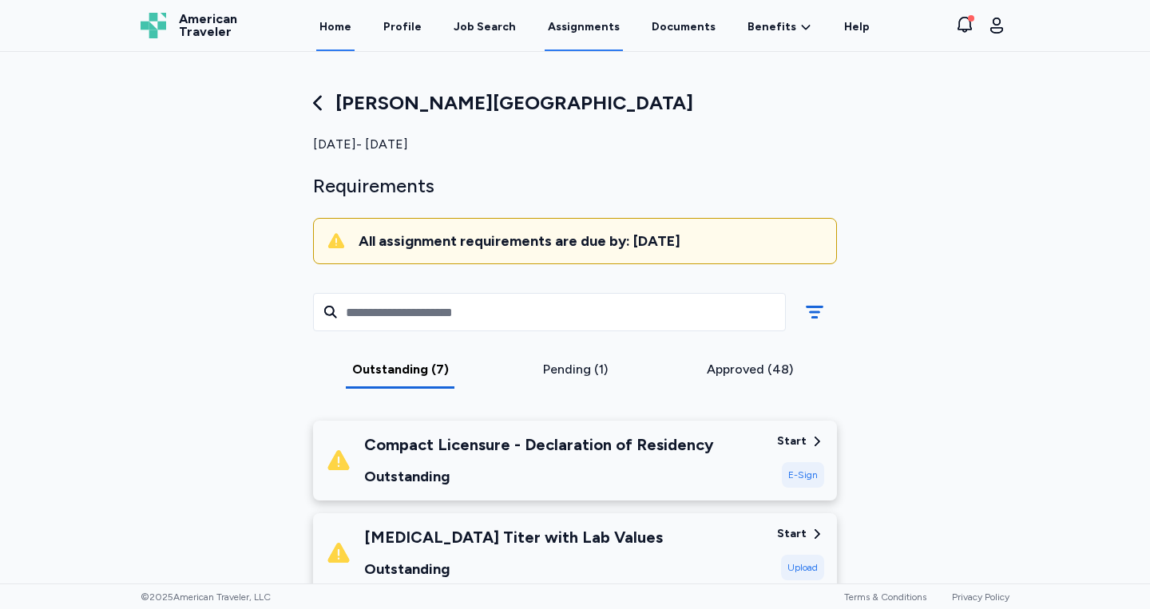
click at [343, 38] on link "Home" at bounding box center [335, 27] width 38 height 50
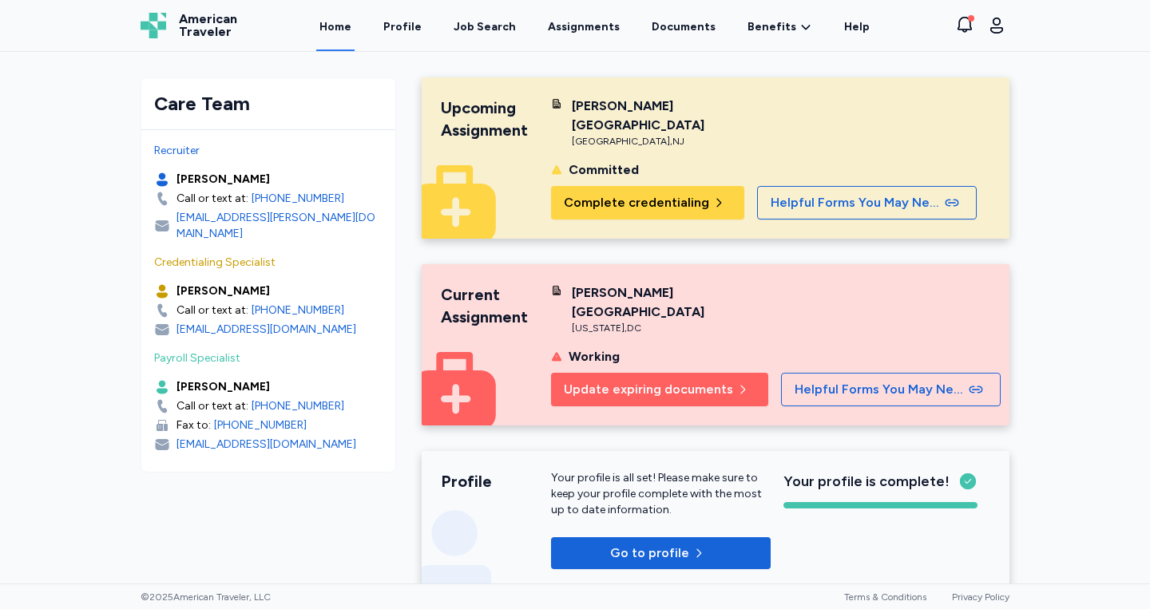
click at [293, 18] on div "Home Profile Job Search Assignments Documents Benefits Benefits Overview Referr…" at bounding box center [594, 25] width 676 height 51
